Goal: Information Seeking & Learning: Learn about a topic

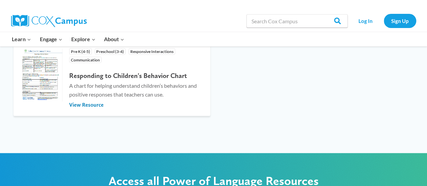
scroll to position [634, 0]
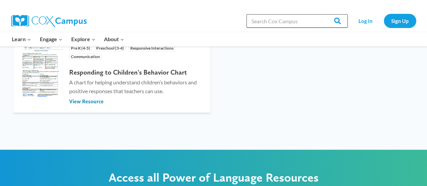
click at [259, 20] on input "Search in https://coxcampus.org/" at bounding box center [296, 20] width 101 height 13
type input "component of oral language"
click at [321, 14] on input "Search" at bounding box center [334, 20] width 26 height 13
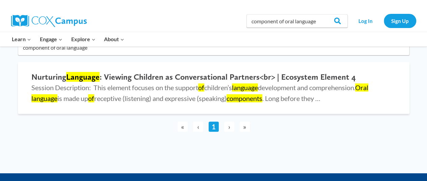
scroll to position [72, 0]
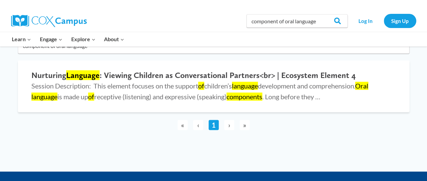
click at [227, 125] on span "›" at bounding box center [229, 125] width 10 height 10
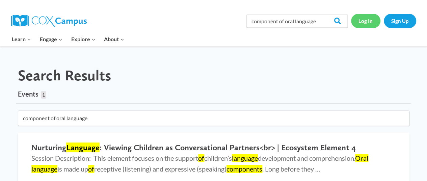
click at [364, 20] on link "Log In" at bounding box center [365, 21] width 29 height 14
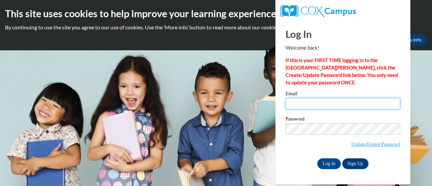
click at [301, 105] on input "Email" at bounding box center [342, 103] width 115 height 11
type input "[EMAIL_ADDRESS][DOMAIN_NAME]"
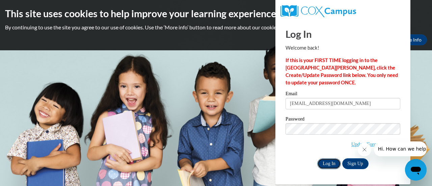
click at [328, 162] on input "Log In" at bounding box center [329, 163] width 24 height 11
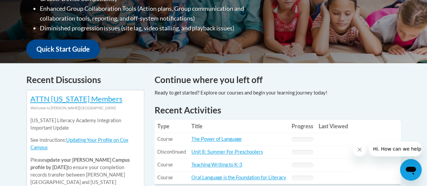
scroll to position [268, 0]
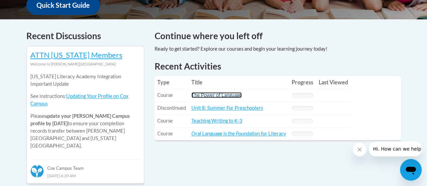
click at [208, 95] on link "The Power of Language" at bounding box center [216, 95] width 50 height 6
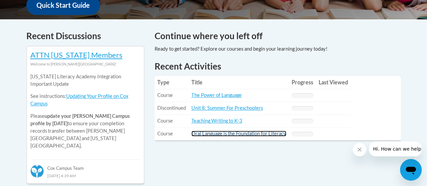
click at [216, 134] on link "Oral Language is the Foundation for Literacy" at bounding box center [238, 133] width 95 height 6
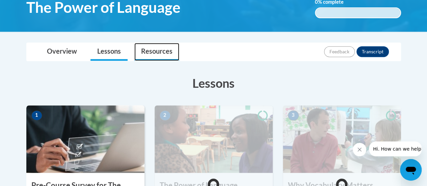
click at [159, 49] on link "Resources" at bounding box center [156, 52] width 45 height 18
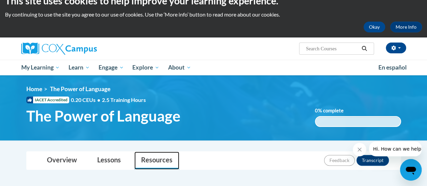
scroll to position [13, 0]
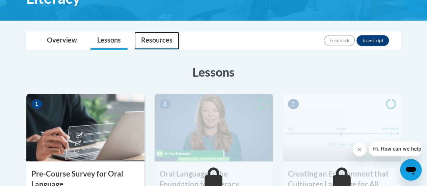
click at [159, 39] on link "Resources" at bounding box center [156, 41] width 45 height 18
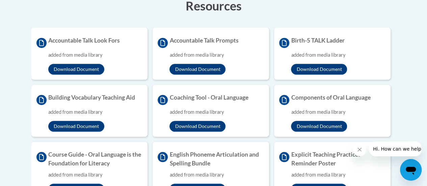
scroll to position [216, 0]
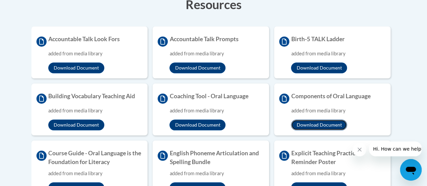
click at [318, 123] on button "Download Document" at bounding box center [319, 124] width 56 height 11
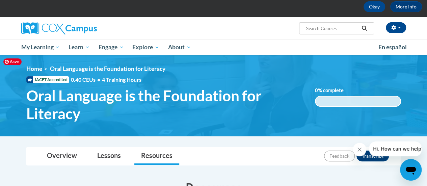
scroll to position [0, 0]
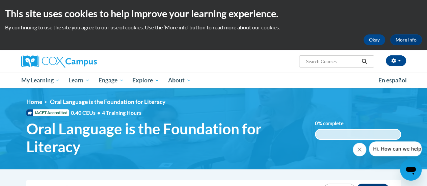
click at [105, 141] on span "Oral Language is the Foundation for Literacy" at bounding box center [165, 138] width 278 height 36
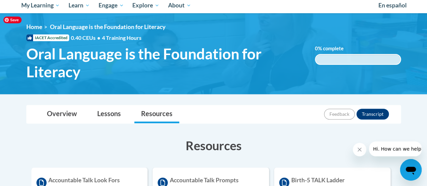
scroll to position [81, 0]
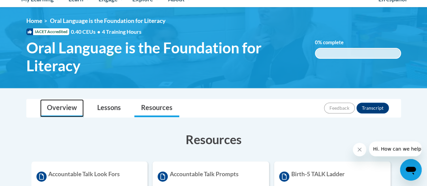
click at [74, 112] on link "Overview" at bounding box center [61, 108] width 43 height 18
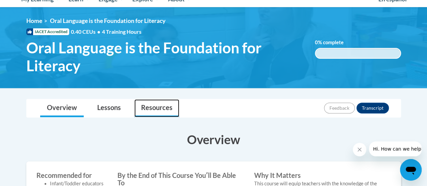
click at [140, 106] on link "Resources" at bounding box center [156, 108] width 45 height 18
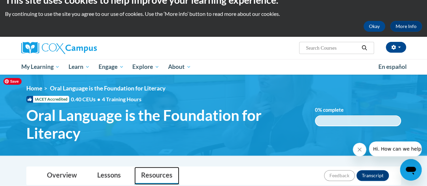
scroll to position [0, 0]
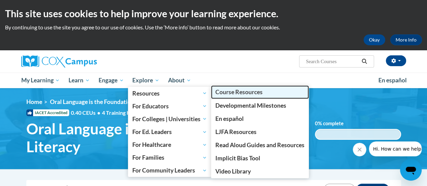
click at [227, 90] on span "Course Resources" at bounding box center [238, 91] width 47 height 7
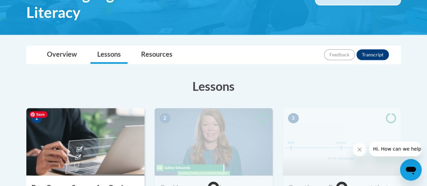
scroll to position [108, 0]
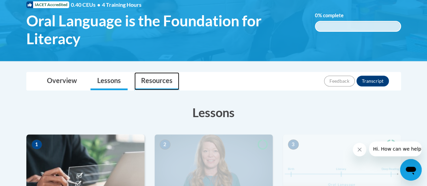
click at [154, 84] on link "Resources" at bounding box center [156, 81] width 45 height 18
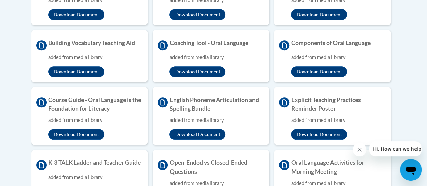
scroll to position [270, 0]
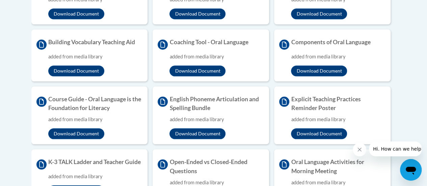
click at [292, 40] on h4 "Components of Oral Language" at bounding box center [332, 44] width 106 height 12
click at [286, 41] on icon at bounding box center [284, 44] width 10 height 10
click at [314, 55] on div "added from media library" at bounding box center [338, 56] width 94 height 7
click at [308, 41] on h4 "Components of Oral Language" at bounding box center [332, 44] width 106 height 12
click at [287, 44] on icon at bounding box center [284, 44] width 10 height 10
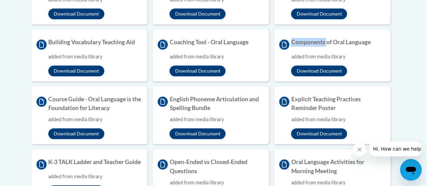
click at [287, 44] on icon at bounding box center [284, 44] width 10 height 10
click at [313, 45] on h4 "Components of Oral Language" at bounding box center [332, 44] width 106 height 12
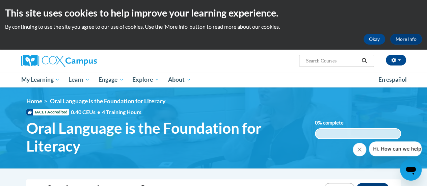
scroll to position [0, 0]
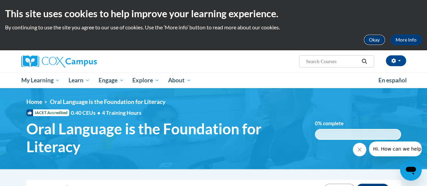
click at [368, 39] on button "Okay" at bounding box center [374, 39] width 22 height 11
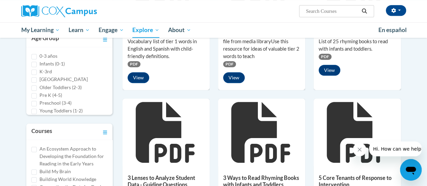
scroll to position [216, 0]
